Goal: Task Accomplishment & Management: Complete application form

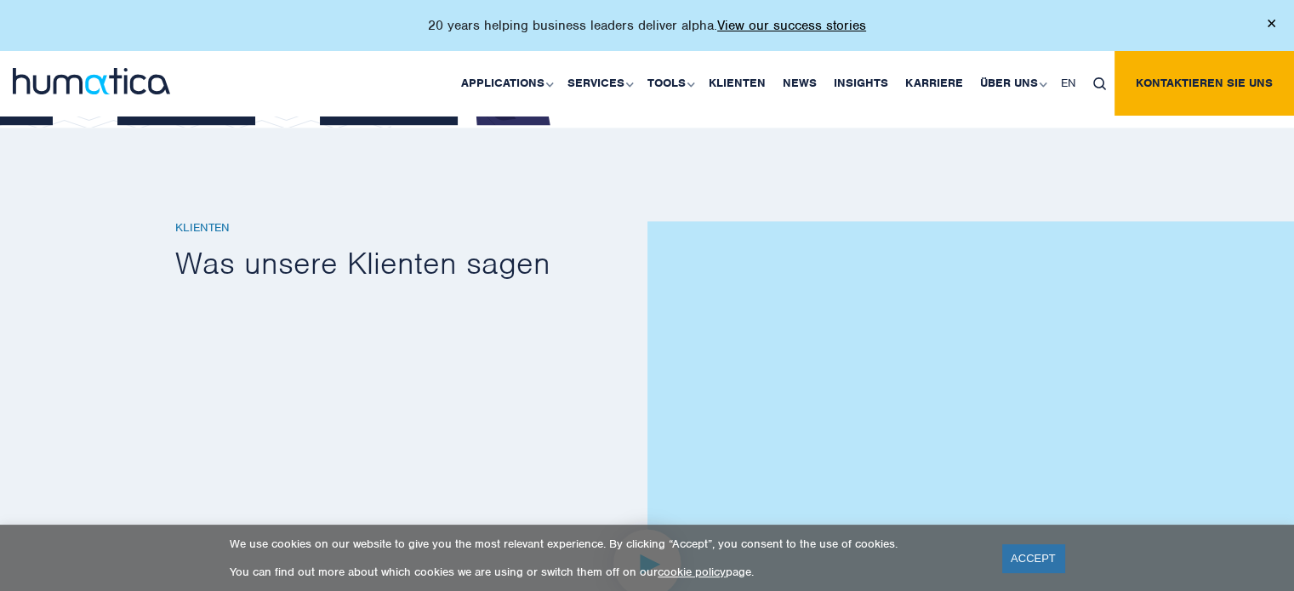
scroll to position [2504, 0]
click at [1065, 79] on span "EN" at bounding box center [1068, 83] width 15 height 14
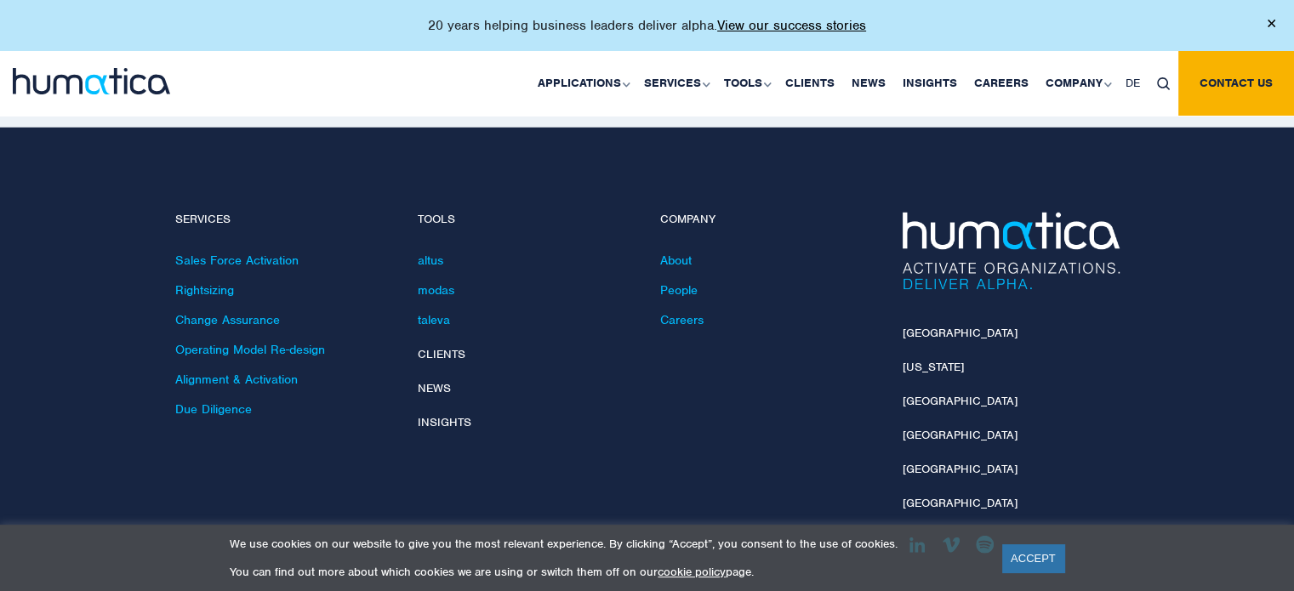
scroll to position [5016, 0]
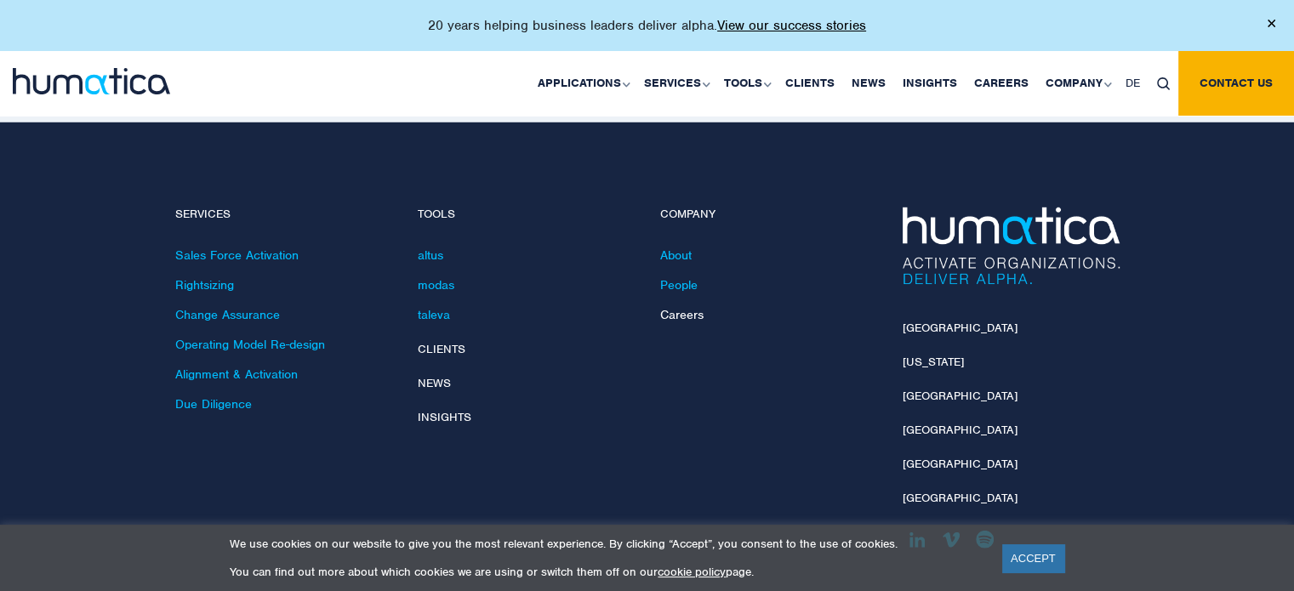
click at [692, 307] on link "Careers" at bounding box center [681, 314] width 43 height 15
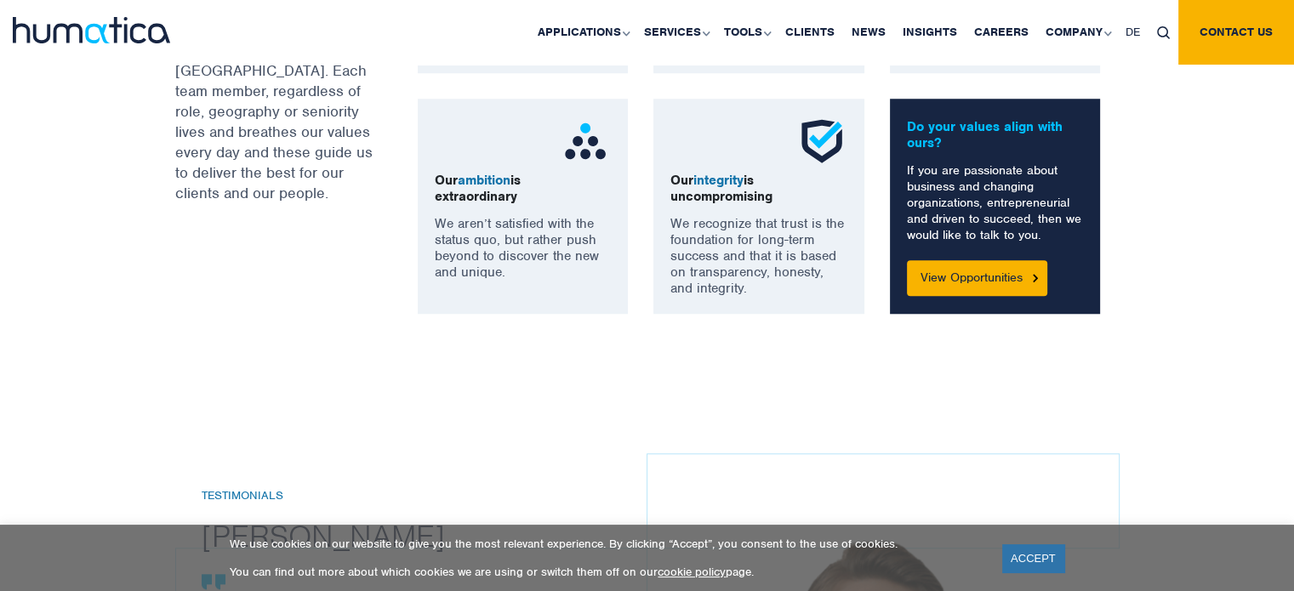
scroll to position [1461, 0]
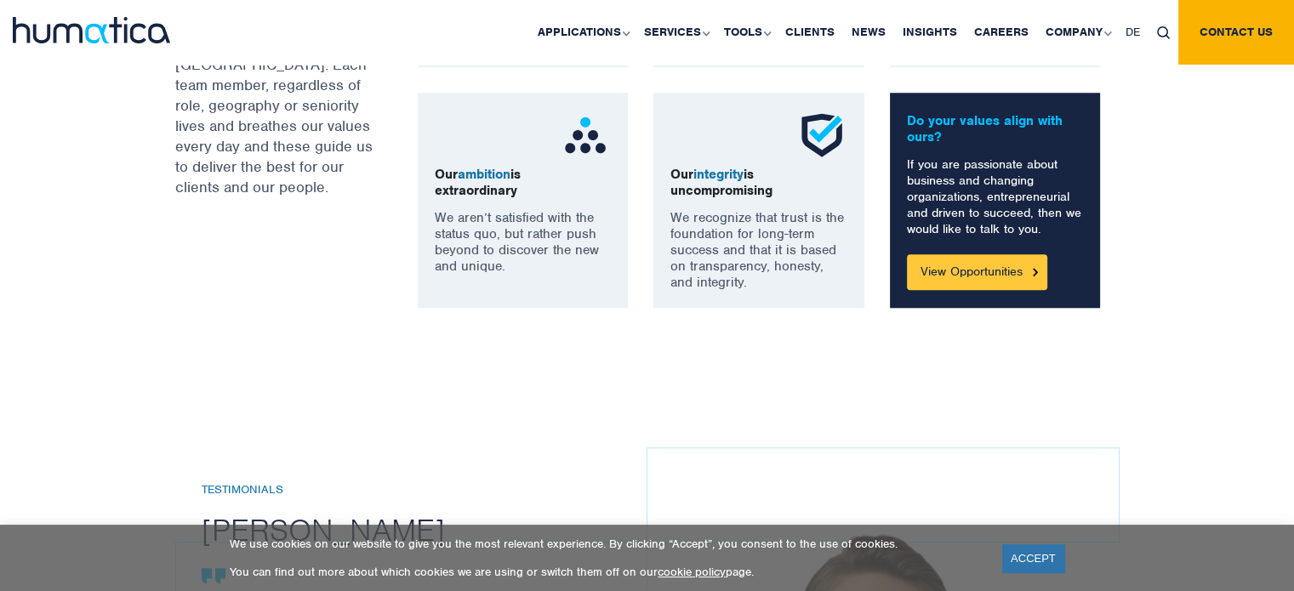
click at [937, 265] on link "View Opportunities" at bounding box center [977, 272] width 140 height 36
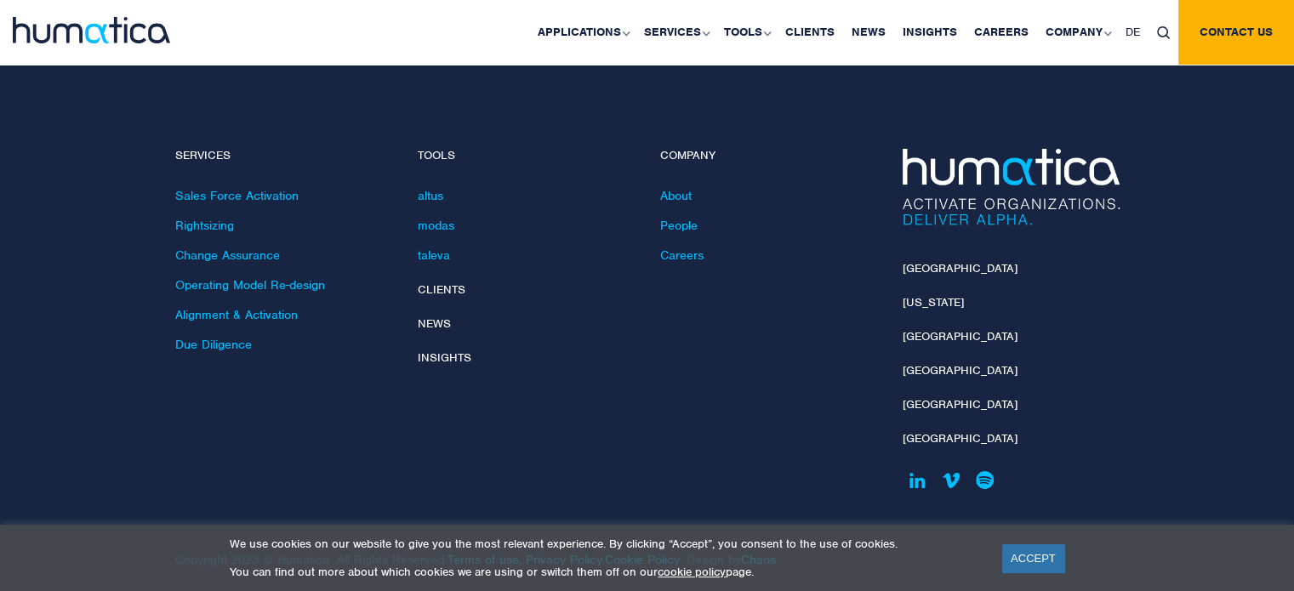
scroll to position [5740, 0]
